Goal: Navigation & Orientation: Find specific page/section

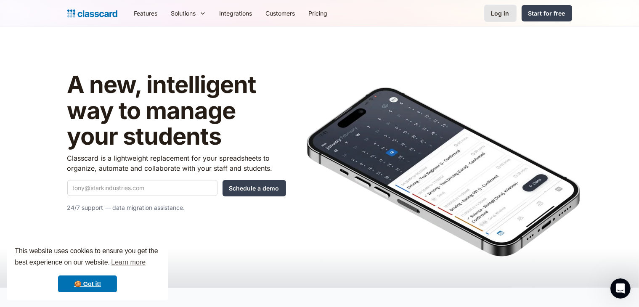
click at [496, 19] on link "Log in" at bounding box center [500, 13] width 32 height 17
click at [490, 16] on link "Log in" at bounding box center [500, 13] width 32 height 17
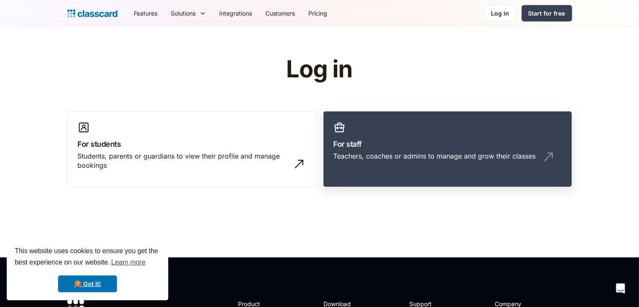
click at [407, 148] on h3 "For staff" at bounding box center [447, 143] width 228 height 11
